Goal: Information Seeking & Learning: Learn about a topic

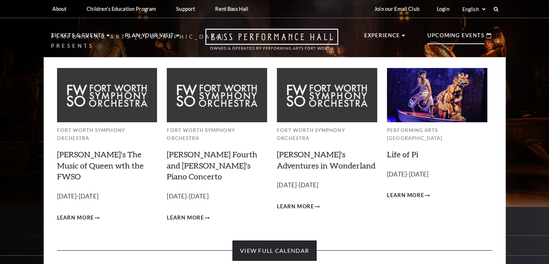
drag, startPoint x: 255, startPoint y: 235, endPoint x: 256, endPoint y: 231, distance: 3.8
click at [255, 240] on link "View Full Calendar" at bounding box center [275, 250] width 84 height 20
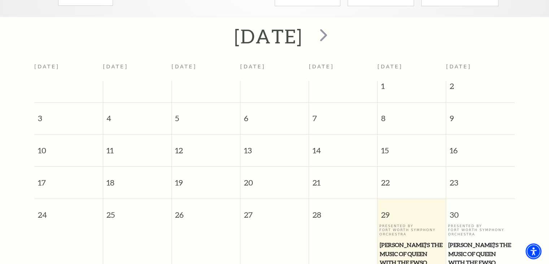
scroll to position [100, 0]
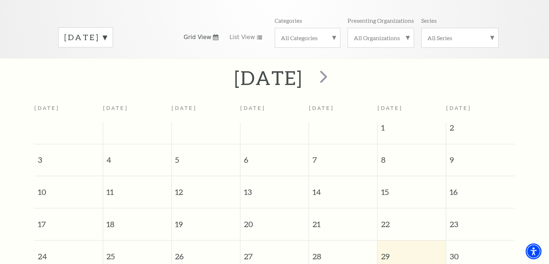
click at [107, 32] on label "August 2025" at bounding box center [85, 37] width 43 height 11
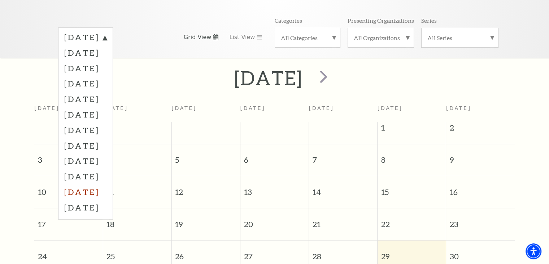
click at [105, 184] on label "June 2026" at bounding box center [85, 192] width 43 height 16
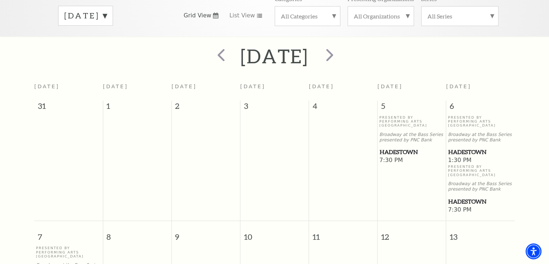
scroll to position [136, 0]
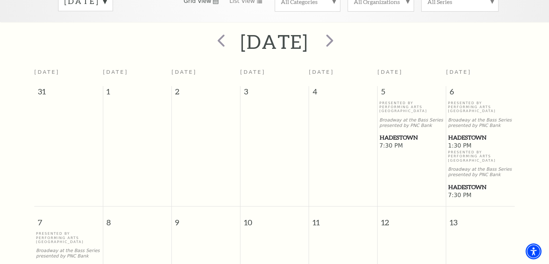
click at [402, 133] on span "Hadestown" at bounding box center [412, 137] width 64 height 9
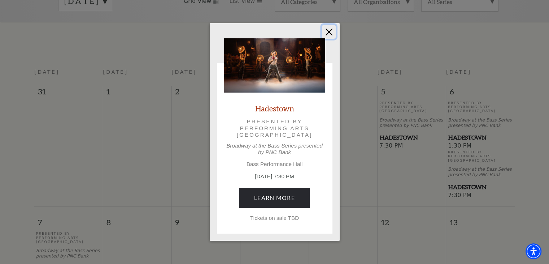
click at [329, 33] on button "Close" at bounding box center [329, 32] width 14 height 14
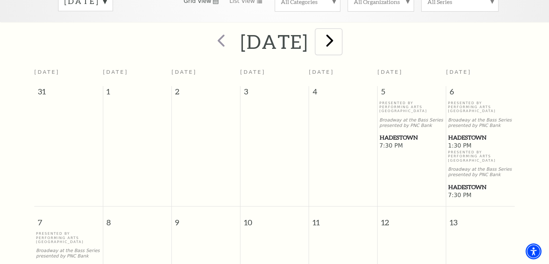
click at [340, 31] on span "next" at bounding box center [330, 40] width 21 height 21
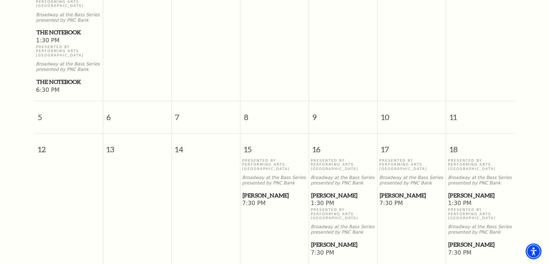
scroll to position [280, 0]
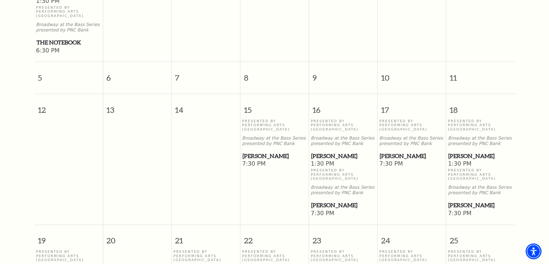
click at [260, 151] on span "[PERSON_NAME]" at bounding box center [275, 155] width 64 height 9
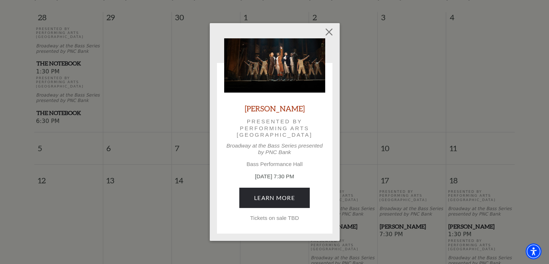
scroll to position [208, 0]
click at [329, 33] on button "Close" at bounding box center [329, 32] width 14 height 14
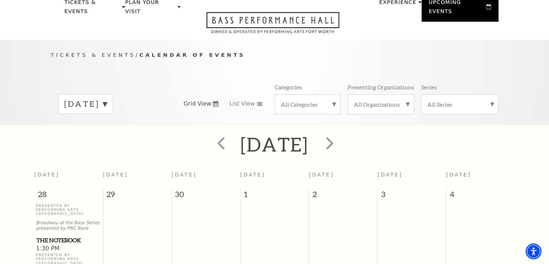
scroll to position [27, 0]
